Goal: Communication & Community: Answer question/provide support

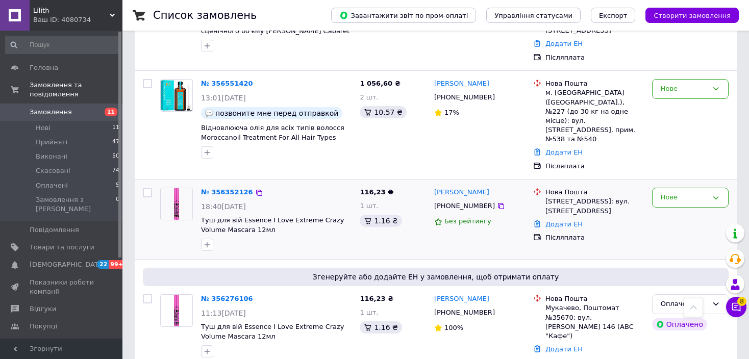
scroll to position [255, 0]
click at [739, 310] on icon at bounding box center [736, 307] width 9 height 9
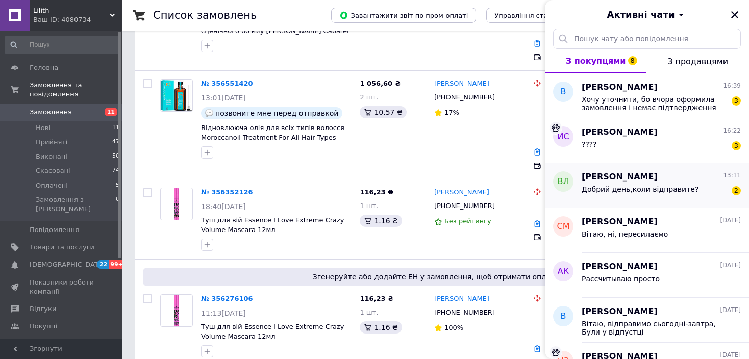
click at [634, 189] on span "Добрий день,коли відправите?" at bounding box center [639, 189] width 117 height 8
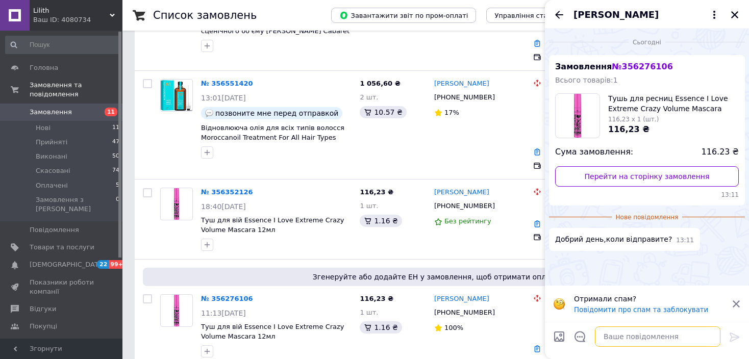
click at [625, 337] on textarea at bounding box center [657, 336] width 125 height 20
type textarea "D"
type textarea "Вітаю, сьогодні-завтра"
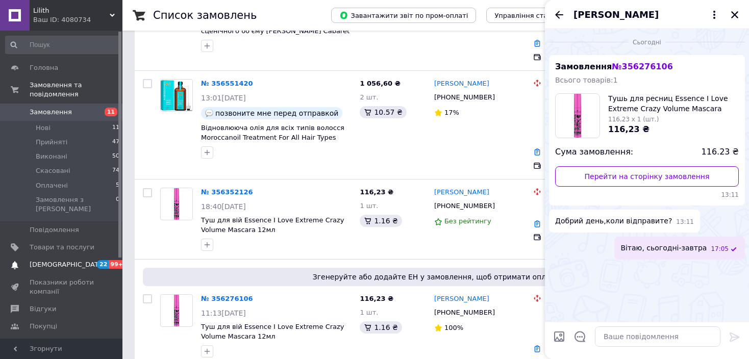
click at [60, 260] on span "[DEMOGRAPHIC_DATA]" at bounding box center [67, 264] width 75 height 9
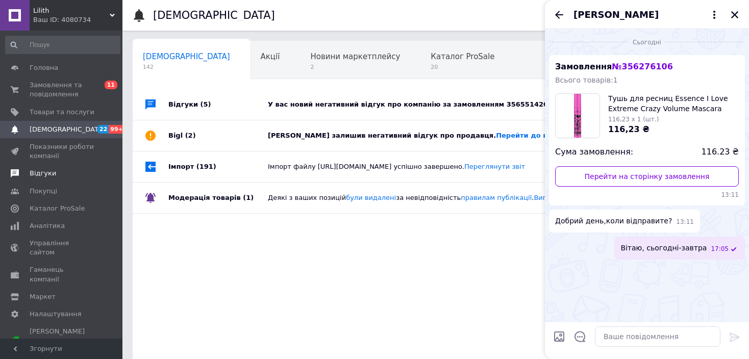
click at [53, 171] on span "Відгуки" at bounding box center [62, 173] width 65 height 9
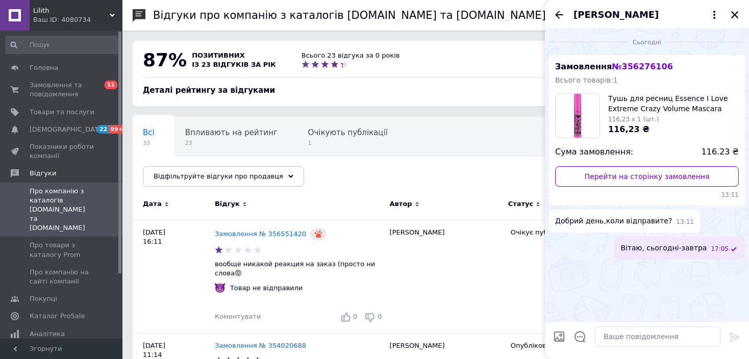
click at [742, 14] on div "[PERSON_NAME]" at bounding box center [647, 14] width 204 height 29
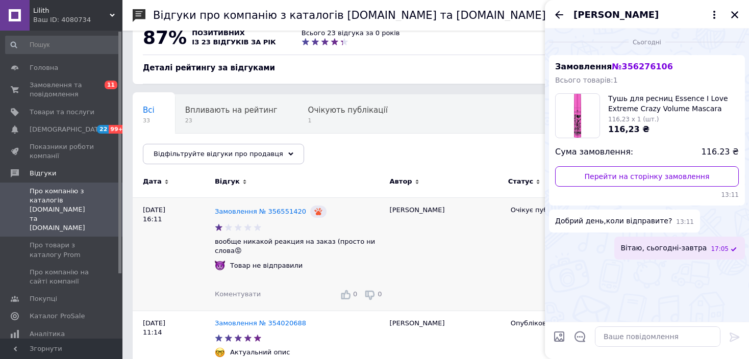
scroll to position [102, 0]
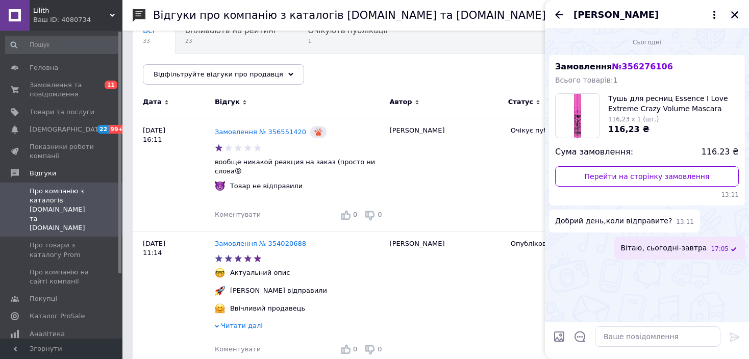
click at [736, 12] on icon "Закрити" at bounding box center [734, 14] width 9 height 9
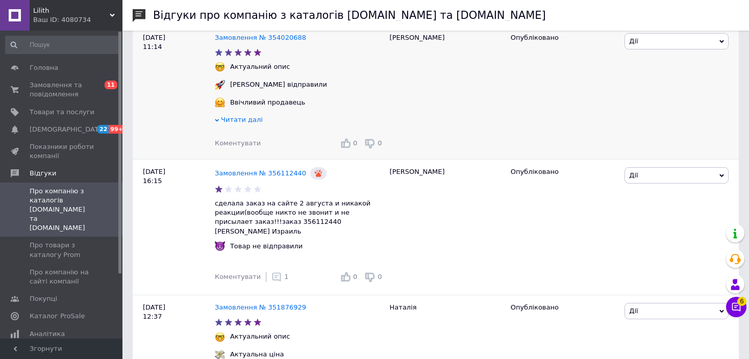
scroll to position [357, 0]
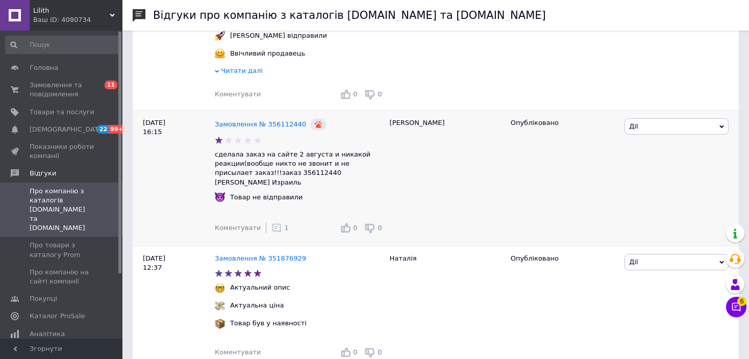
click at [273, 223] on icon at bounding box center [276, 228] width 10 height 10
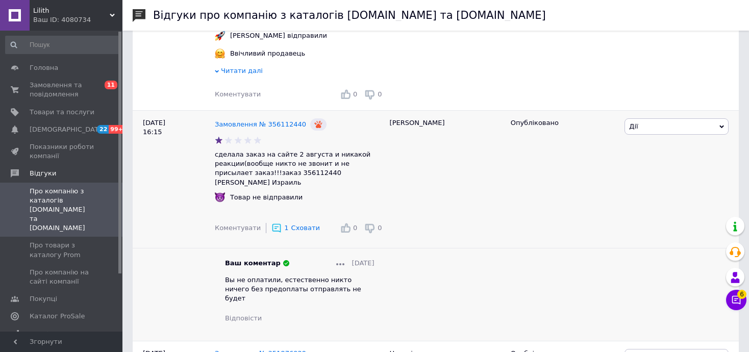
click at [272, 223] on use at bounding box center [276, 227] width 9 height 9
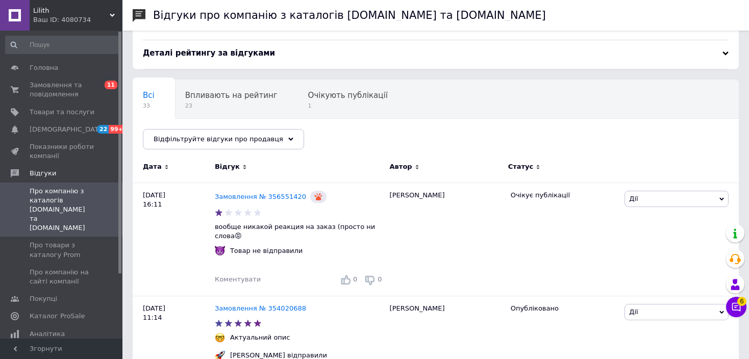
scroll to position [0, 0]
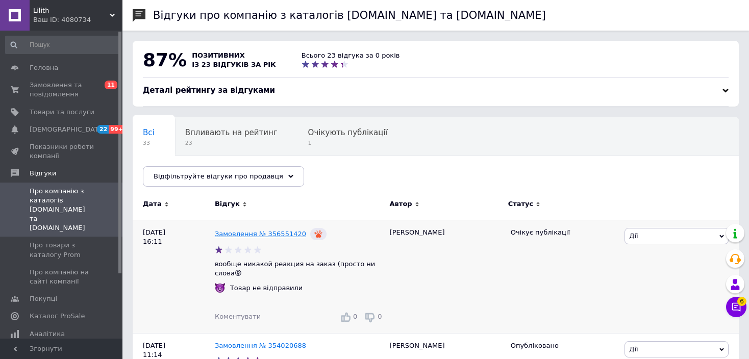
click at [270, 233] on link "Замовлення № 356551420" at bounding box center [260, 234] width 91 height 8
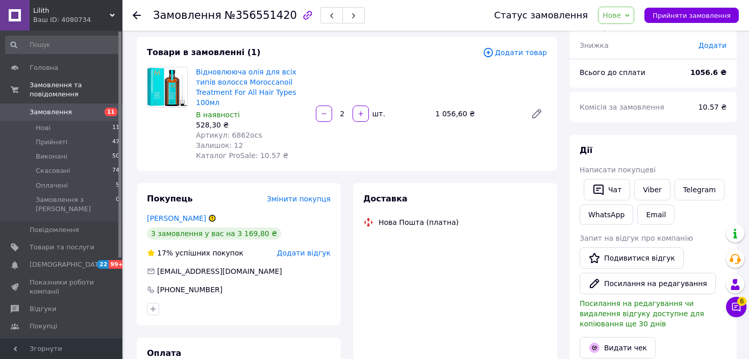
scroll to position [102, 0]
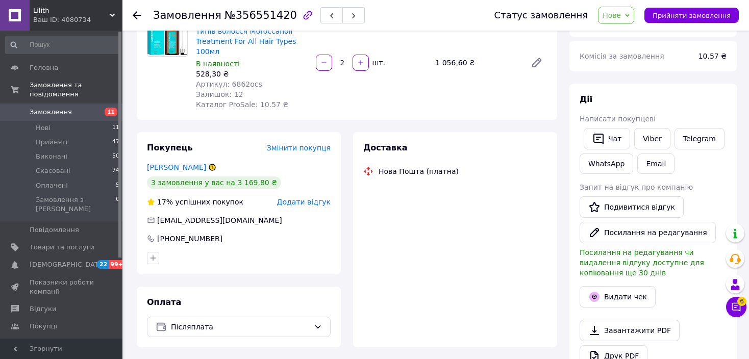
click at [313, 198] on span "Додати відгук" at bounding box center [304, 202] width 54 height 8
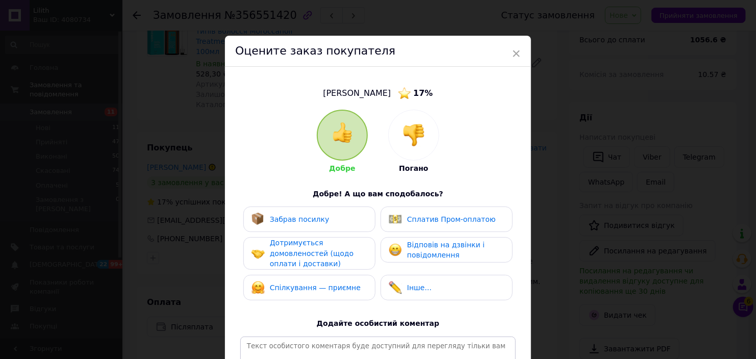
click at [423, 143] on img at bounding box center [413, 135] width 22 height 22
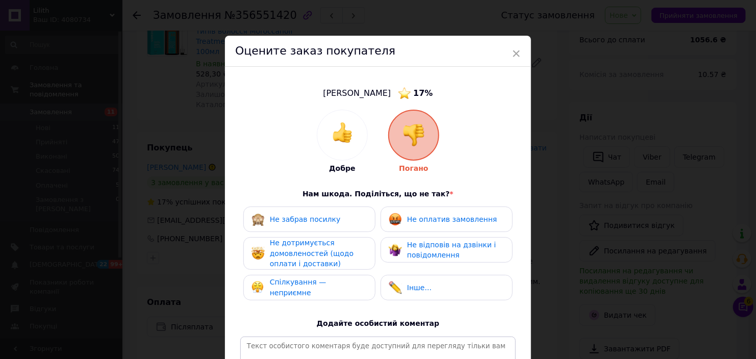
click at [359, 225] on div "Не забрав посилку" at bounding box center [309, 219] width 116 height 13
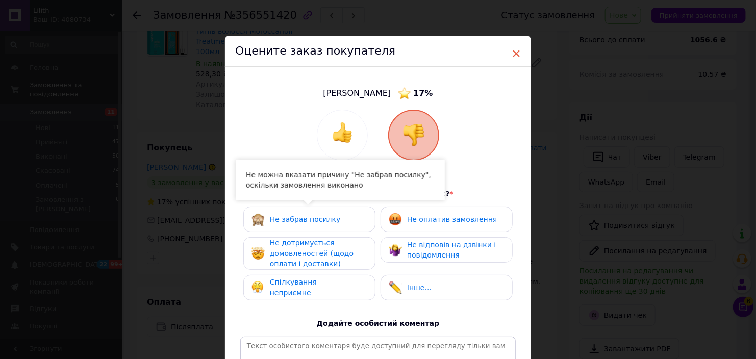
click at [518, 51] on span "×" at bounding box center [516, 53] width 9 height 17
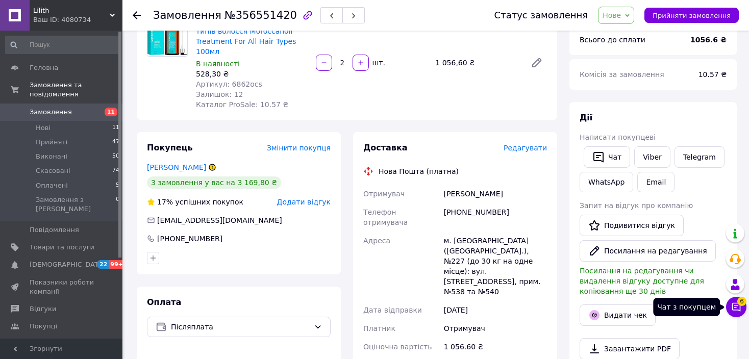
click at [743, 308] on button "Чат з покупцем 6" at bounding box center [736, 307] width 20 height 20
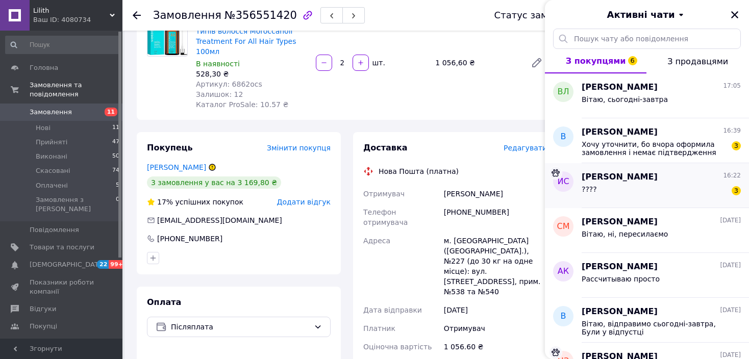
click at [644, 182] on div "Ирина Слічна 16:22" at bounding box center [660, 177] width 159 height 12
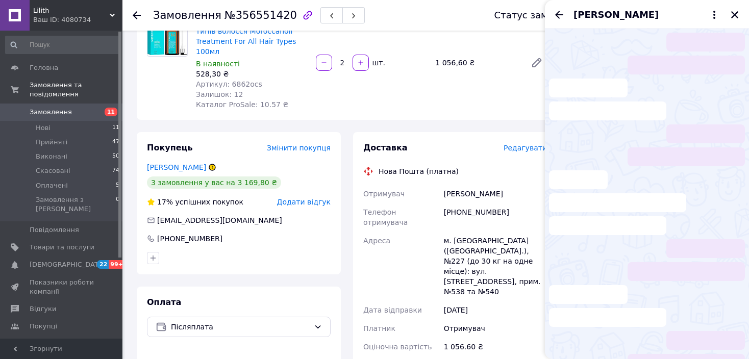
scroll to position [905, 0]
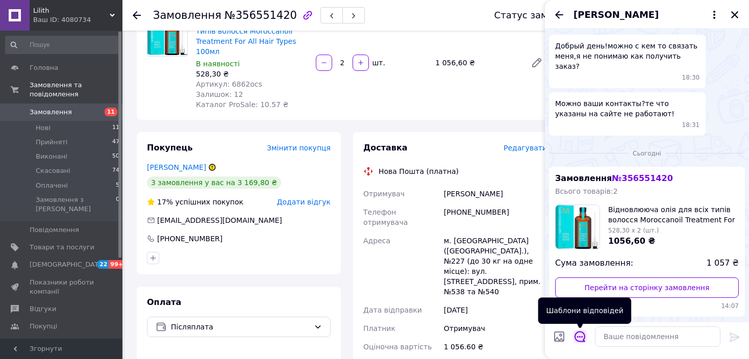
click at [580, 333] on icon "Відкрити шаблони відповідей" at bounding box center [579, 336] width 11 height 11
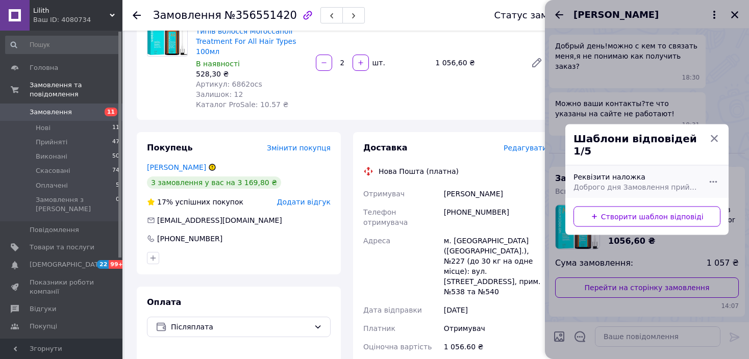
click at [627, 175] on div "Реквізити наложка Доброго дня Замовлення прийнято Сума предоплати: 100 грн Повн…" at bounding box center [635, 182] width 133 height 29
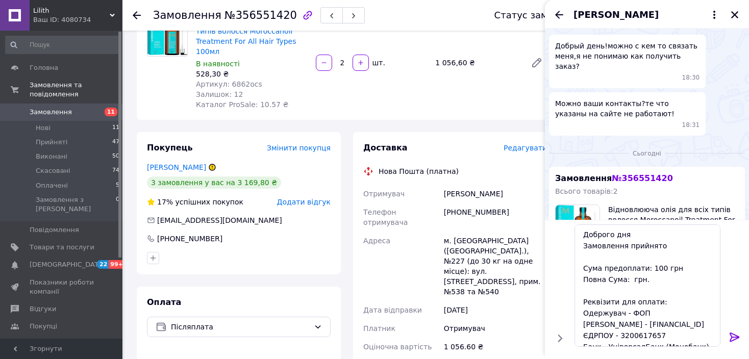
drag, startPoint x: 713, startPoint y: 192, endPoint x: 732, endPoint y: 193, distance: 18.9
click at [732, 258] on span "1 057 ₴" at bounding box center [722, 264] width 32 height 12
copy span "1 057"
click at [626, 283] on textarea "Доброго дня Замовлення прийнято Сума предоплати: 100 грн Повна Сума: грн. Рекві…" at bounding box center [647, 285] width 146 height 122
paste textarea "1 057"
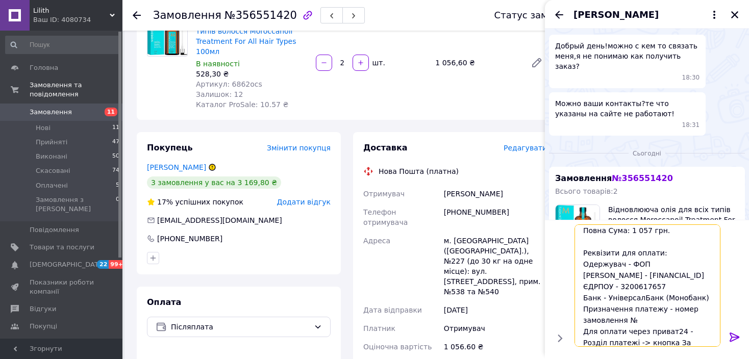
scroll to position [88, 0]
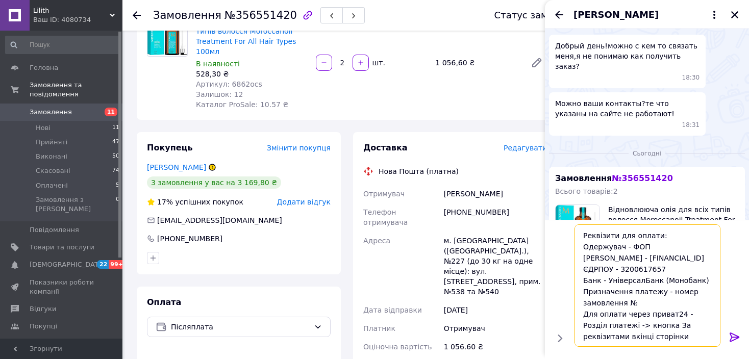
type textarea "Доброго дня Замовлення прийнято Сума предоплати: 100 грн Повна Сума: 1 057 грн.…"
click at [729, 343] on button at bounding box center [734, 338] width 12 height 14
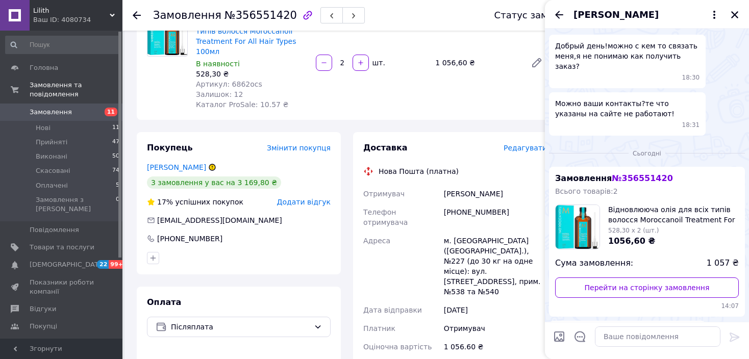
scroll to position [0, 0]
click at [556, 16] on icon "Назад" at bounding box center [559, 15] width 8 height 8
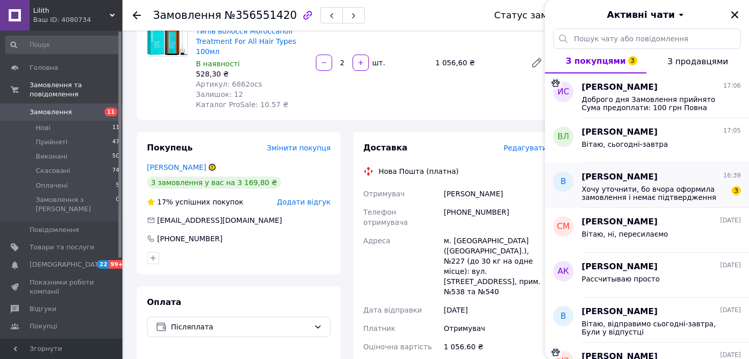
click at [610, 183] on div "Хочу уточнити, бо вчора оформила замовлення і немає підтвердження 3" at bounding box center [660, 192] width 159 height 18
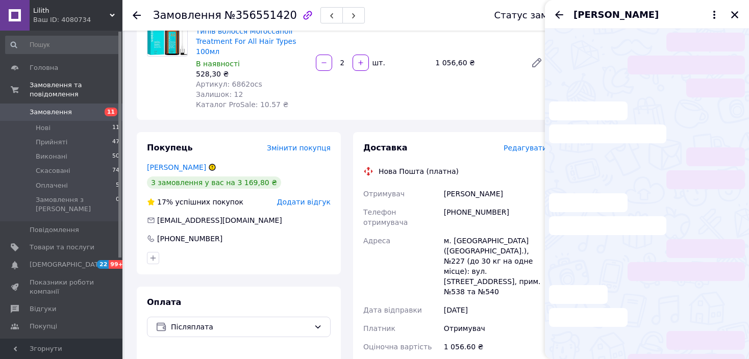
scroll to position [18, 0]
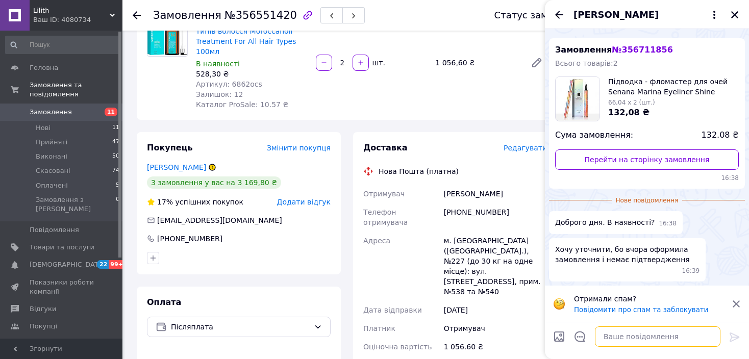
click at [635, 339] on textarea at bounding box center [657, 336] width 125 height 20
type textarea "Вітаю, так"
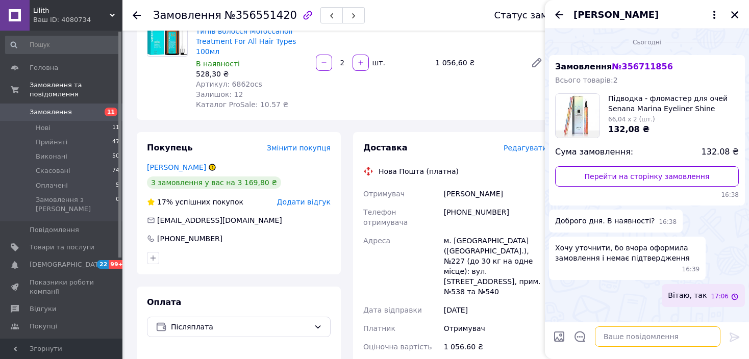
scroll to position [0, 0]
click at [737, 13] on icon "Закрити" at bounding box center [734, 14] width 9 height 9
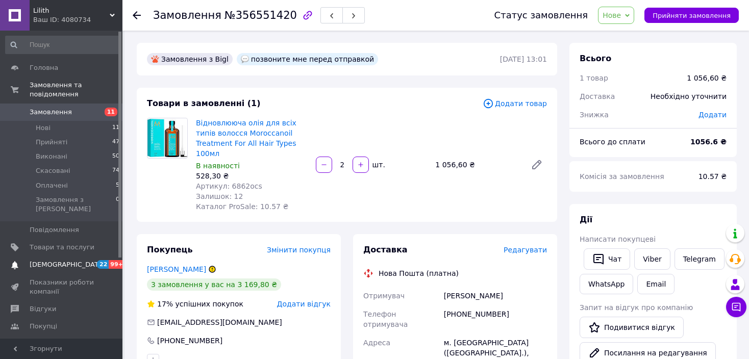
click at [71, 260] on span "[DEMOGRAPHIC_DATA]" at bounding box center [62, 264] width 65 height 9
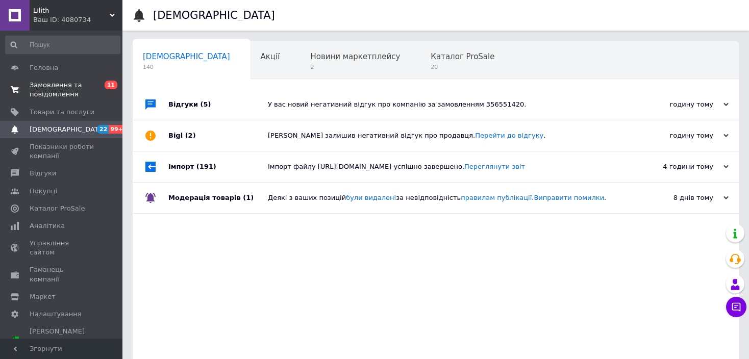
click at [77, 88] on span "Замовлення та повідомлення" at bounding box center [62, 90] width 65 height 18
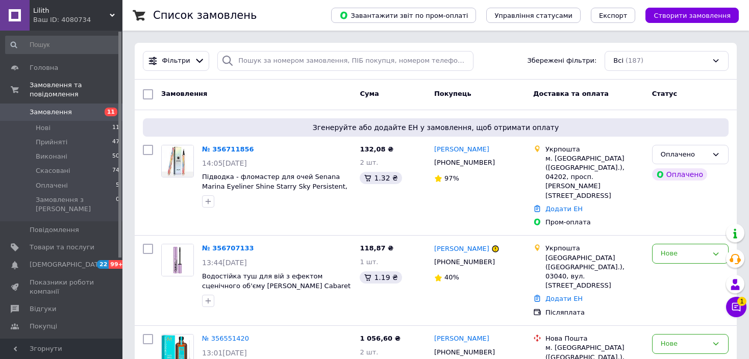
click at [743, 309] on button "Чат з покупцем 1" at bounding box center [736, 307] width 20 height 20
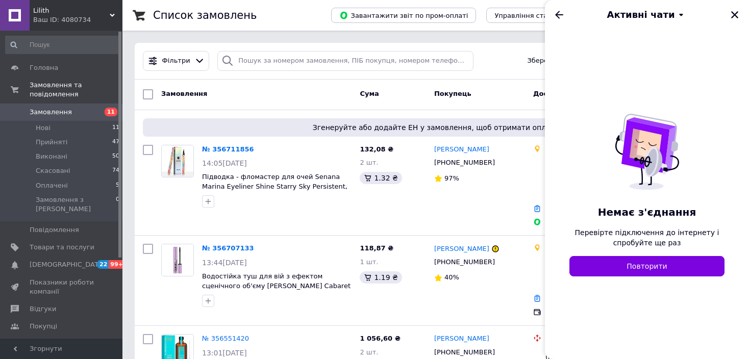
click at [742, 309] on div "Немає з'єднання Перевірте підключення до інтернету і спробуйте ще раз Повторити" at bounding box center [647, 194] width 204 height 331
click at [561, 13] on icon "Назад" at bounding box center [559, 15] width 12 height 12
click at [557, 13] on icon "Назад" at bounding box center [559, 15] width 8 height 8
click at [730, 16] on icon "Закрити" at bounding box center [734, 14] width 9 height 9
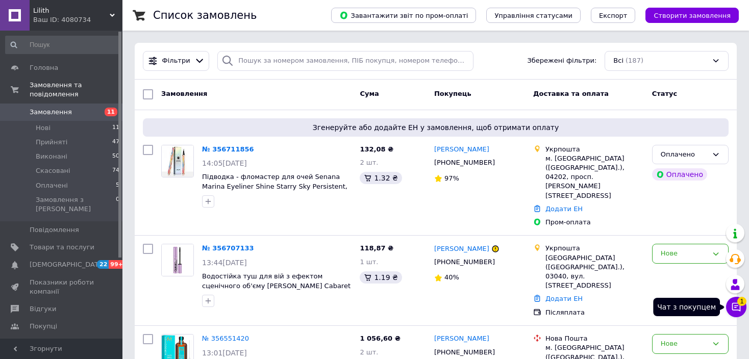
click at [738, 307] on icon at bounding box center [736, 307] width 10 height 10
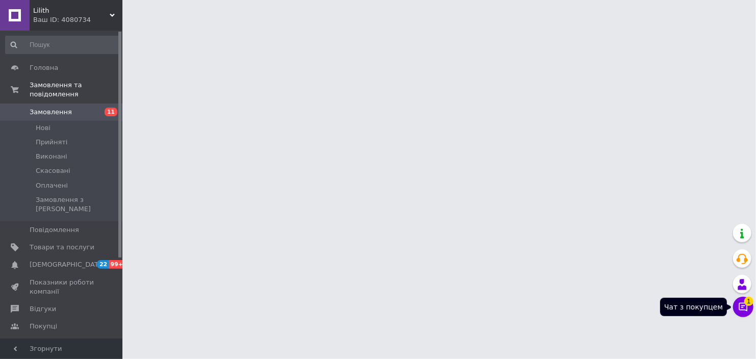
click at [746, 308] on icon at bounding box center [743, 307] width 10 height 10
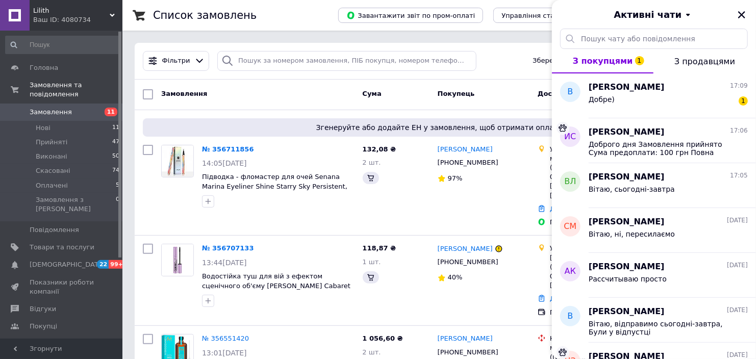
click at [631, 92] on span "[PERSON_NAME]" at bounding box center [627, 88] width 76 height 12
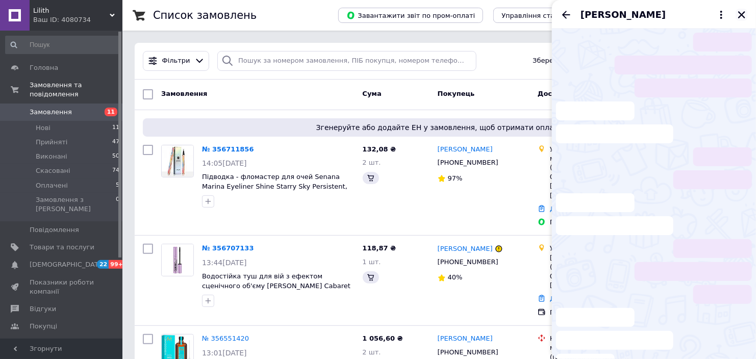
click at [737, 13] on icon "Закрити" at bounding box center [741, 14] width 9 height 9
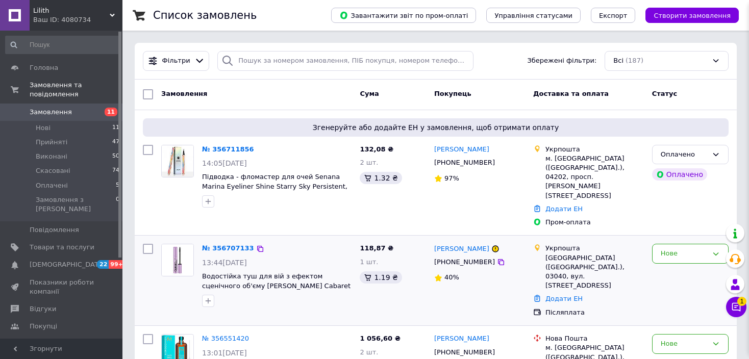
scroll to position [35, 0]
click at [62, 305] on span "Відгуки" at bounding box center [62, 309] width 65 height 9
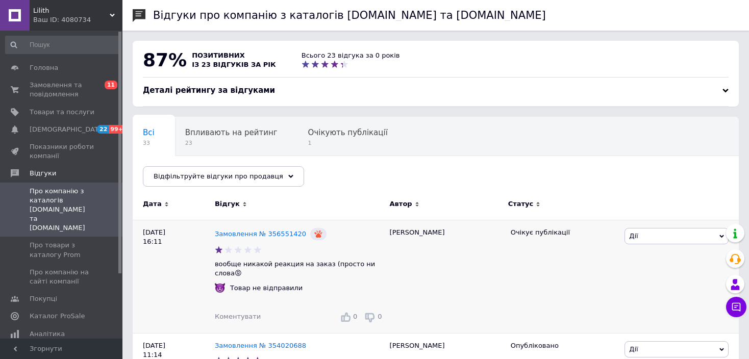
click at [375, 267] on p "вообще никакой реакция на заказ (просто ни слова😡" at bounding box center [300, 269] width 170 height 18
click at [78, 133] on span "[DEMOGRAPHIC_DATA]" at bounding box center [62, 129] width 65 height 9
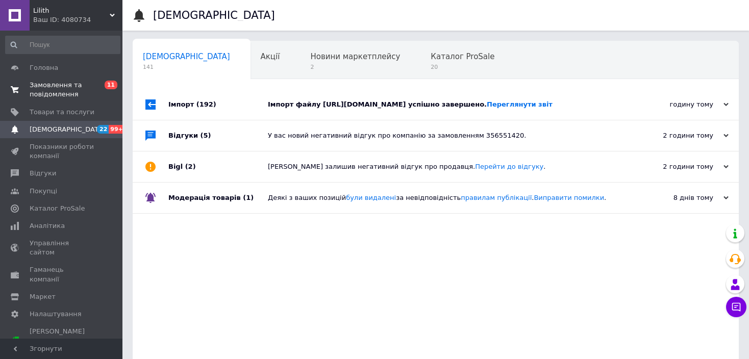
click at [77, 94] on span "Замовлення та повідомлення" at bounding box center [62, 90] width 65 height 18
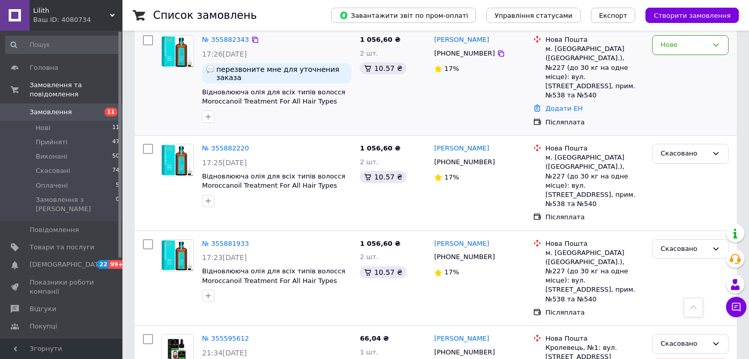
scroll to position [816, 0]
